Goal: Information Seeking & Learning: Find specific fact

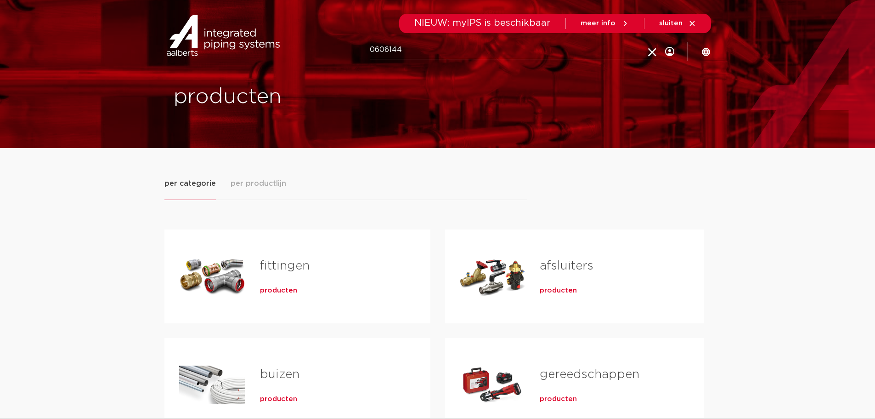
type input "0606144"
click button "Zoeken" at bounding box center [0, 0] width 0 height 0
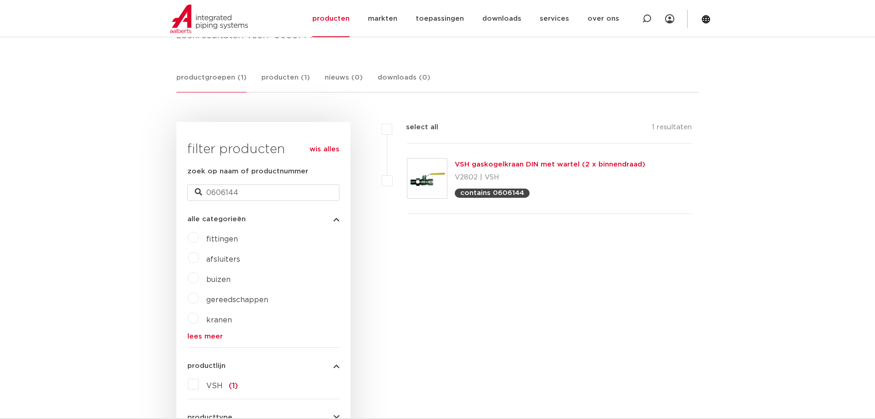
click at [611, 164] on link "VSH gaskogelkraan DIN met wartel (2 x binnendraad)" at bounding box center [550, 164] width 191 height 7
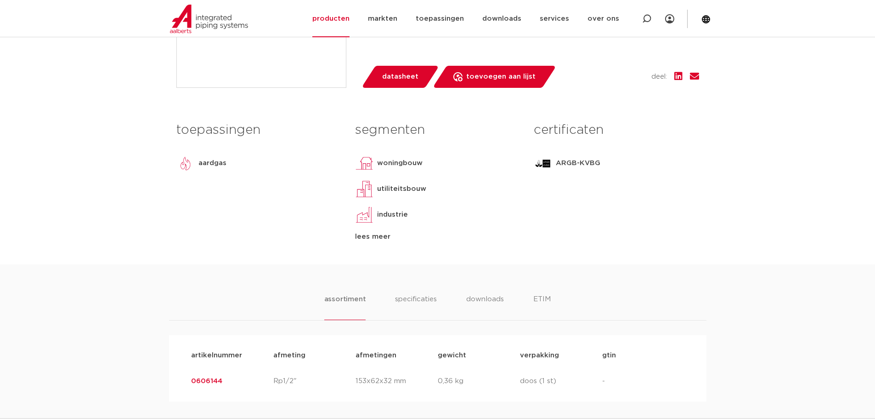
scroll to position [368, 0]
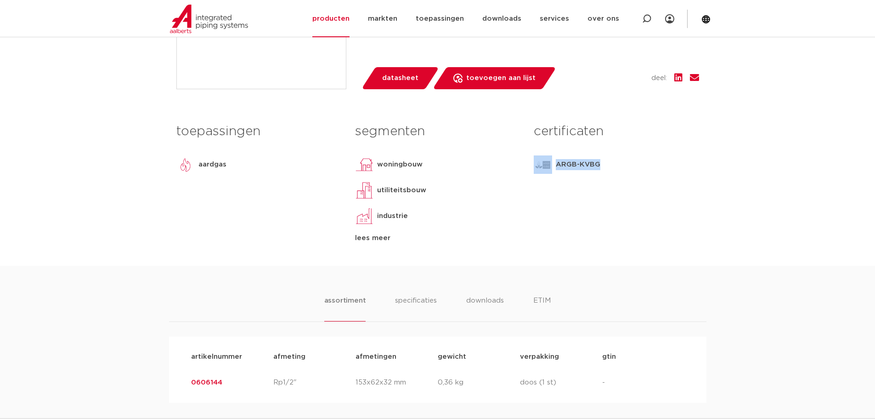
drag, startPoint x: 599, startPoint y: 164, endPoint x: 545, endPoint y: 161, distance: 53.4
click at [545, 161] on div "ARGB-KVBG" at bounding box center [616, 164] width 165 height 18
copy div "ARGB-KVBG"
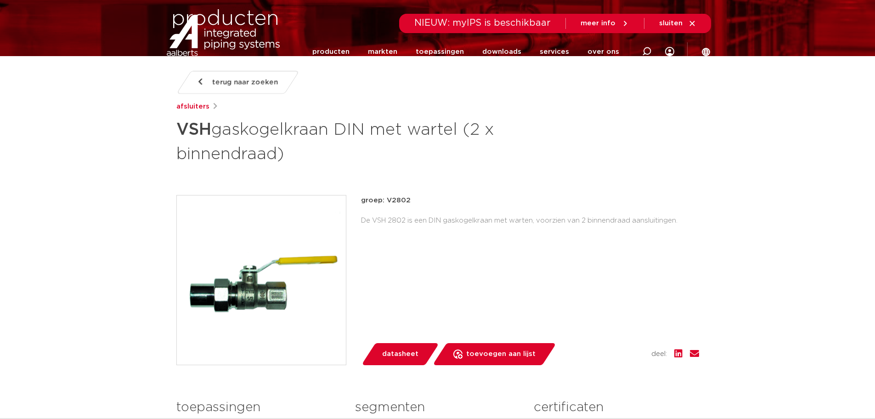
scroll to position [0, 0]
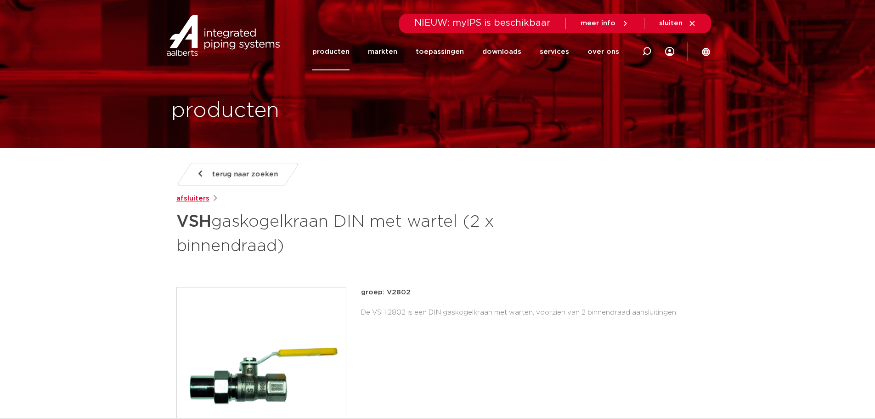
click at [198, 202] on link "afsluiters" at bounding box center [192, 198] width 33 height 11
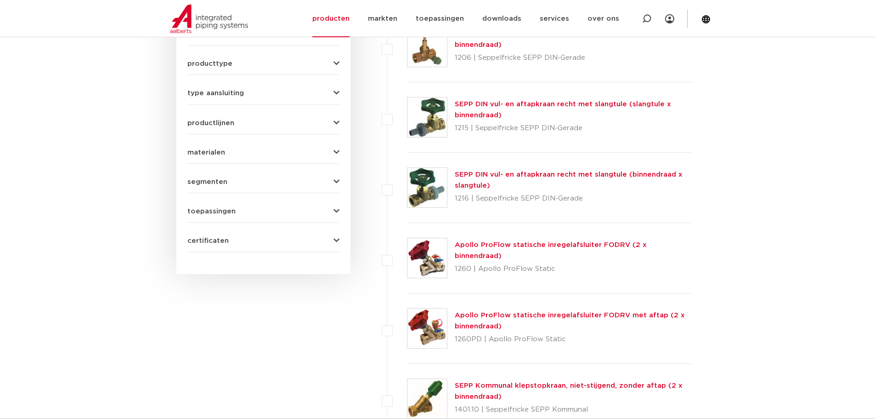
scroll to position [428, 0]
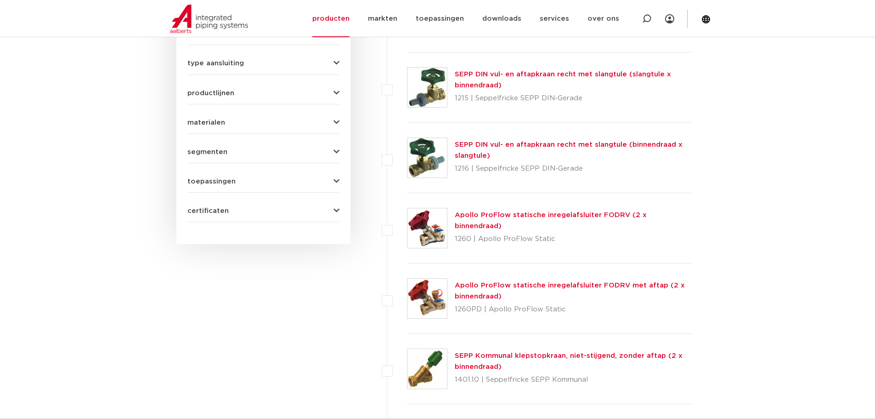
click at [334, 212] on icon "button" at bounding box center [337, 210] width 6 height 7
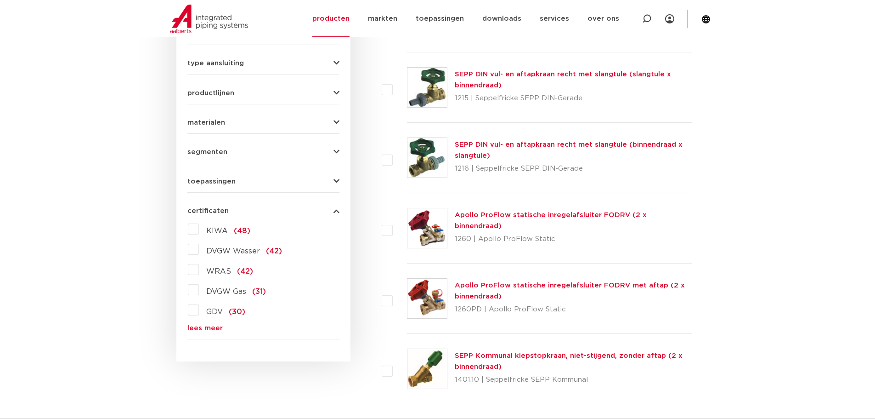
click at [203, 329] on link "lees meer" at bounding box center [263, 327] width 152 height 7
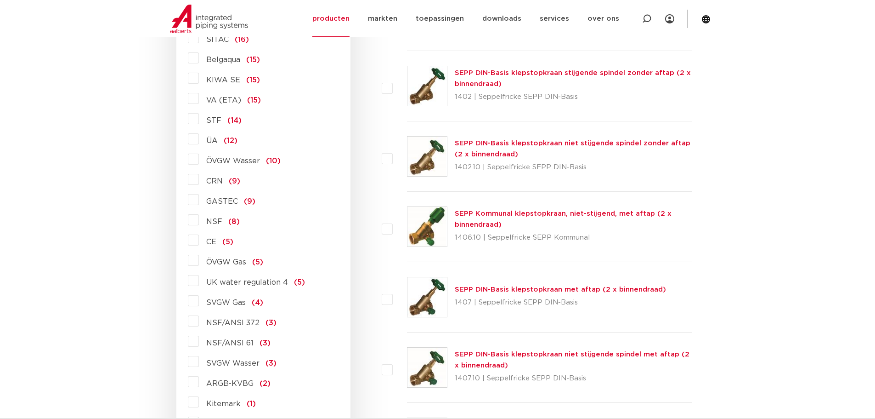
scroll to position [795, 0]
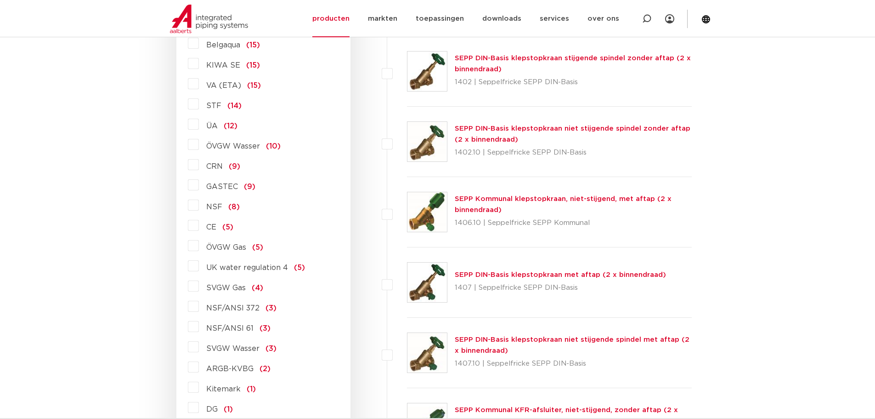
click at [199, 371] on label "ARGB-KVBG (2)" at bounding box center [235, 366] width 72 height 15
click at [0, 0] on input "ARGB-KVBG (2)" at bounding box center [0, 0] width 0 height 0
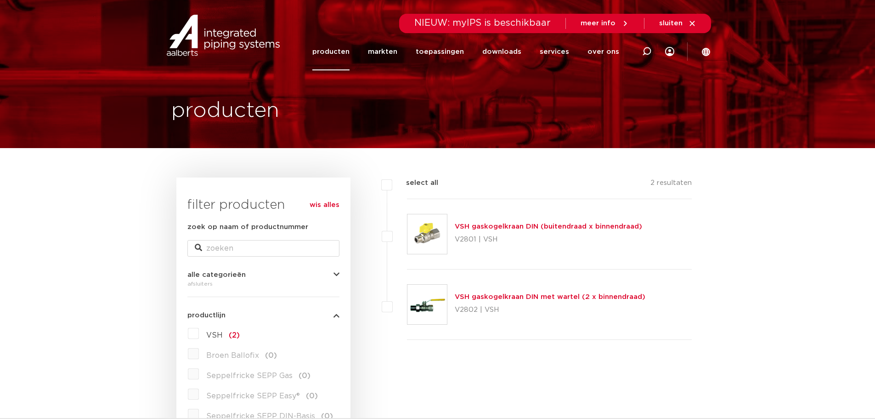
click at [545, 227] on link "VSH gaskogelkraan DIN (buitendraad x binnendraad)" at bounding box center [548, 226] width 187 height 7
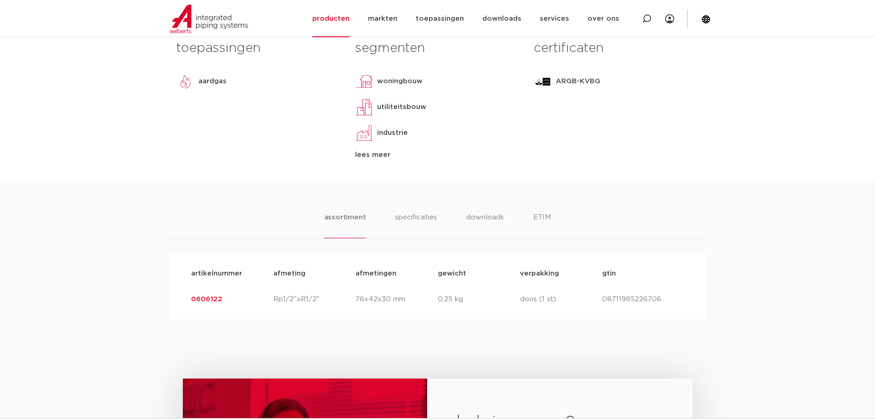
scroll to position [459, 0]
